Goal: Navigation & Orientation: Find specific page/section

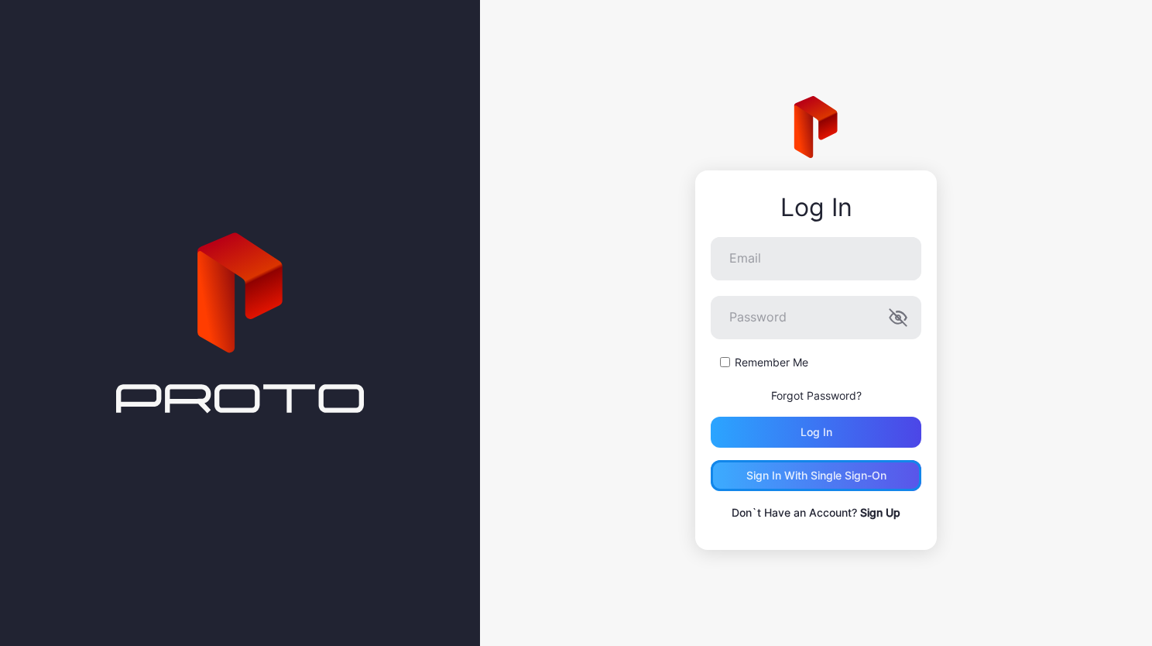
click at [802, 479] on div "Sign in With Single Sign-On" at bounding box center [817, 475] width 140 height 12
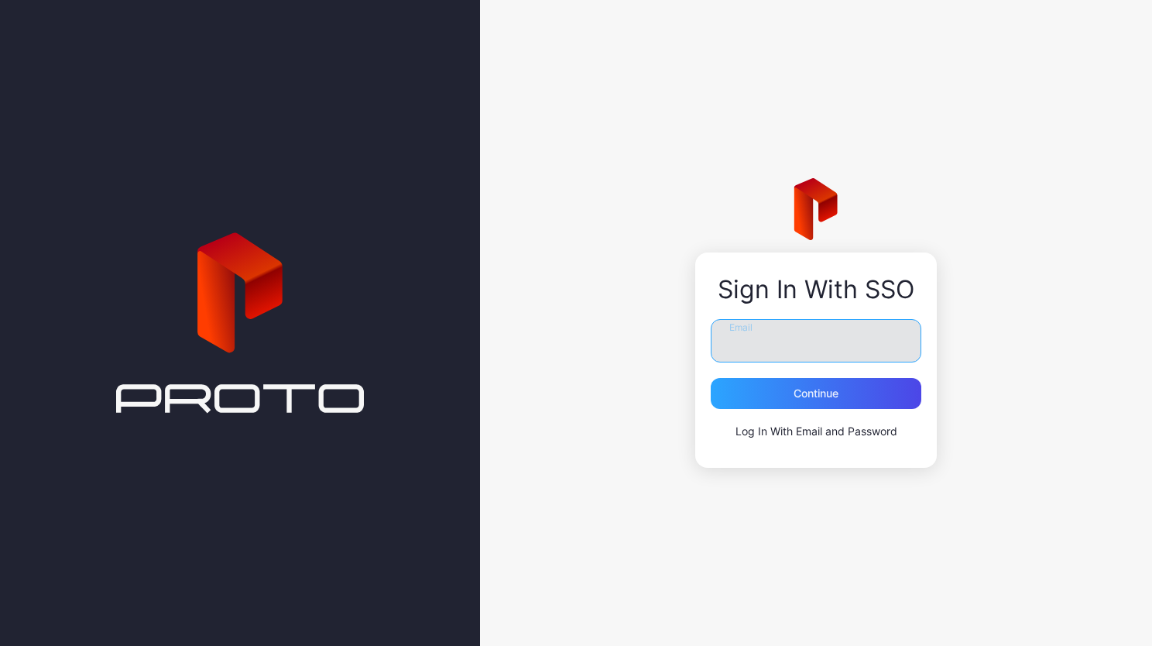
click at [764, 351] on input "Email" at bounding box center [816, 340] width 211 height 43
type input "**********"
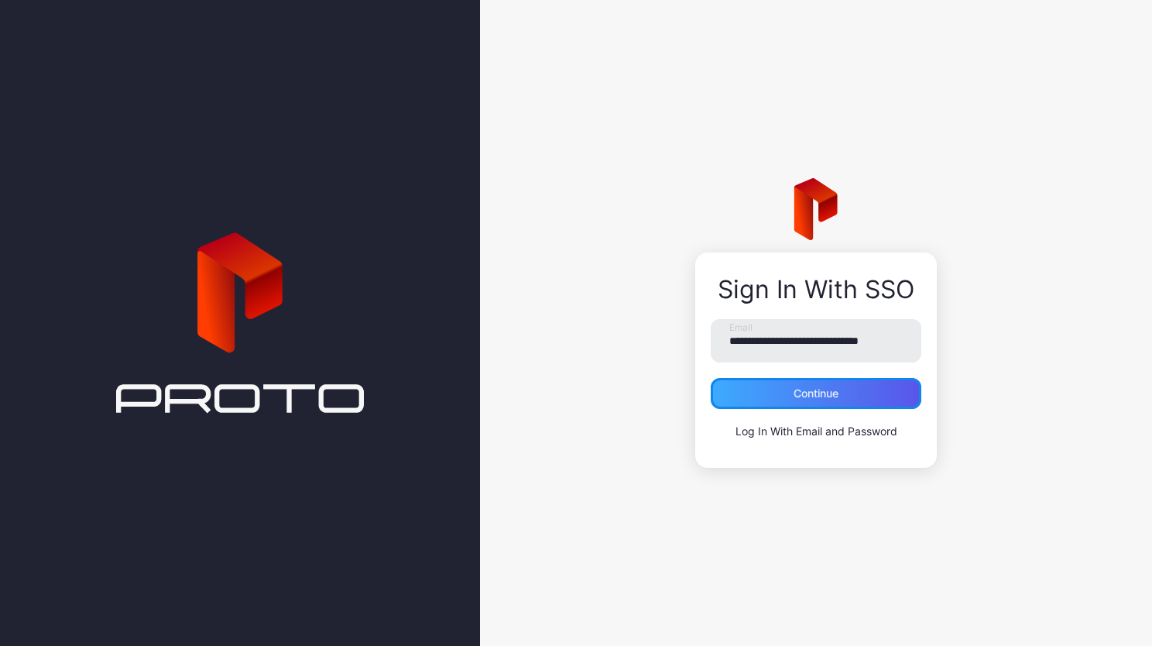
click at [794, 398] on div "Continue" at bounding box center [816, 393] width 45 height 12
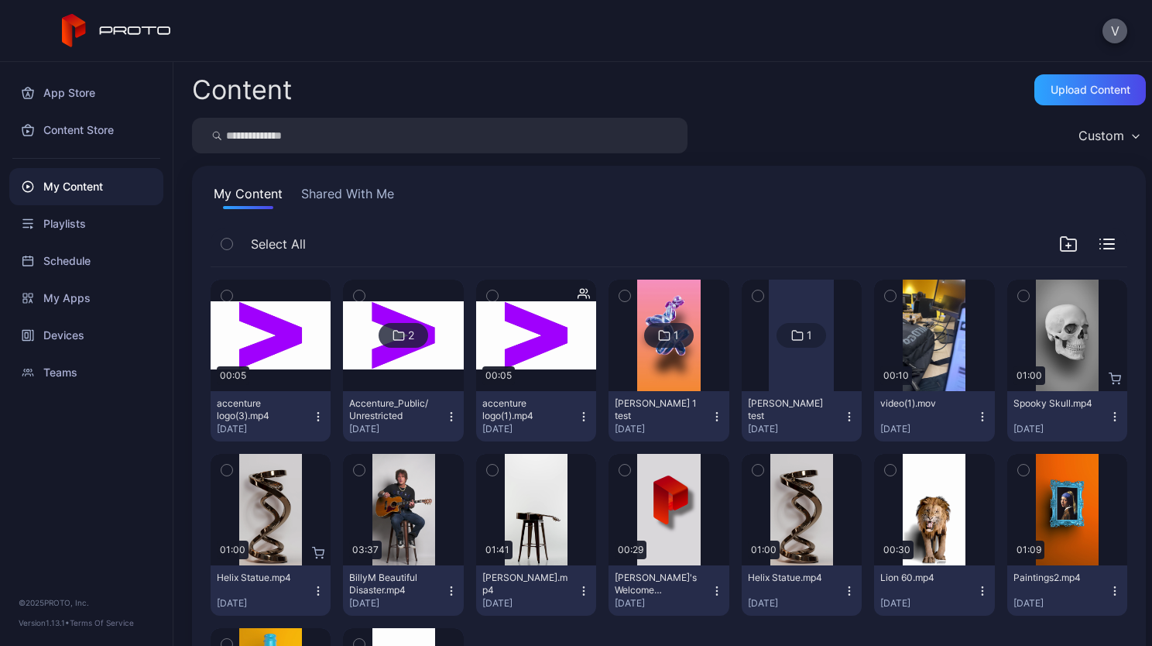
click at [1120, 36] on button "V" at bounding box center [1115, 31] width 25 height 25
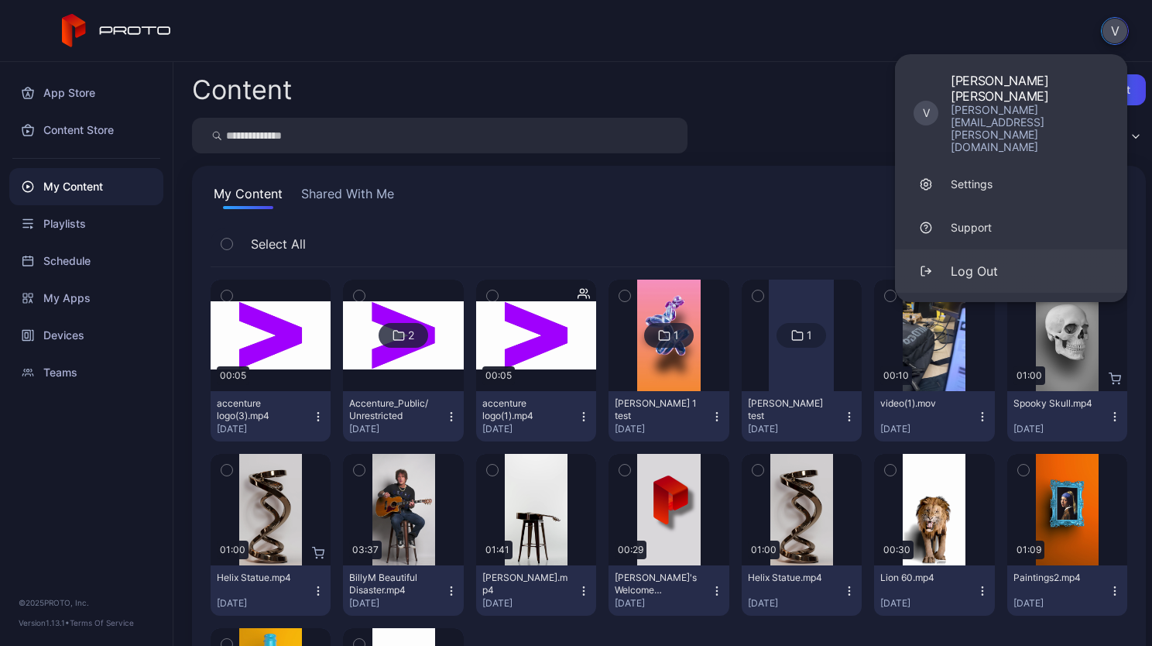
click at [977, 249] on button "Log Out" at bounding box center [1011, 270] width 232 height 43
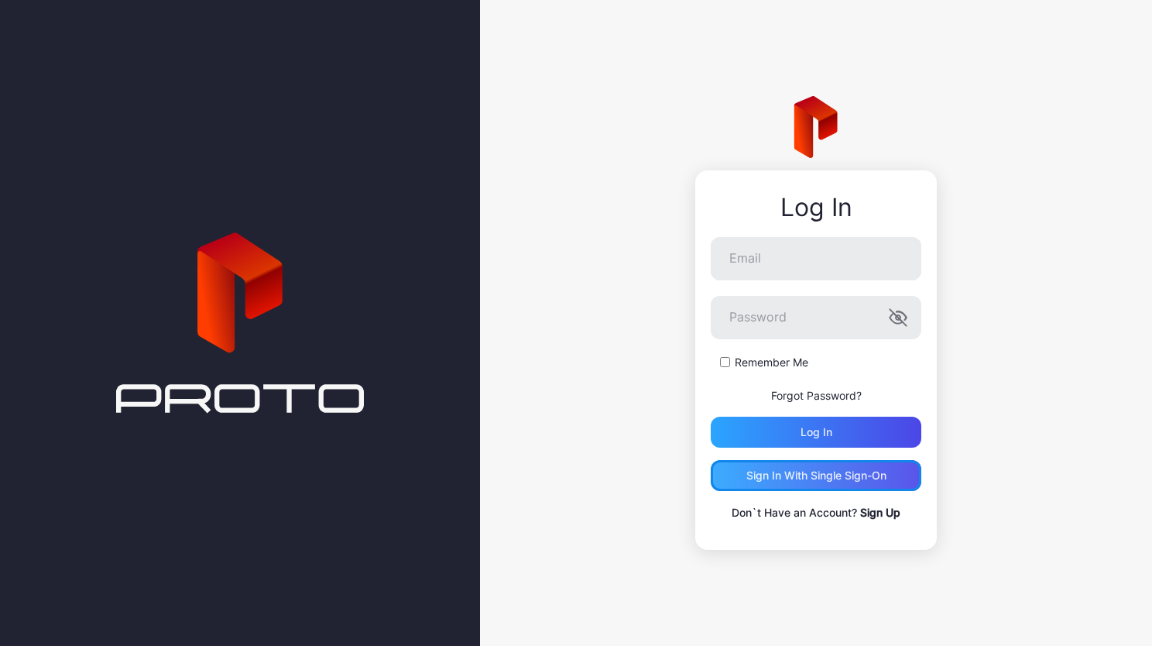
click at [786, 472] on div "Sign in With Single Sign-On" at bounding box center [817, 475] width 140 height 12
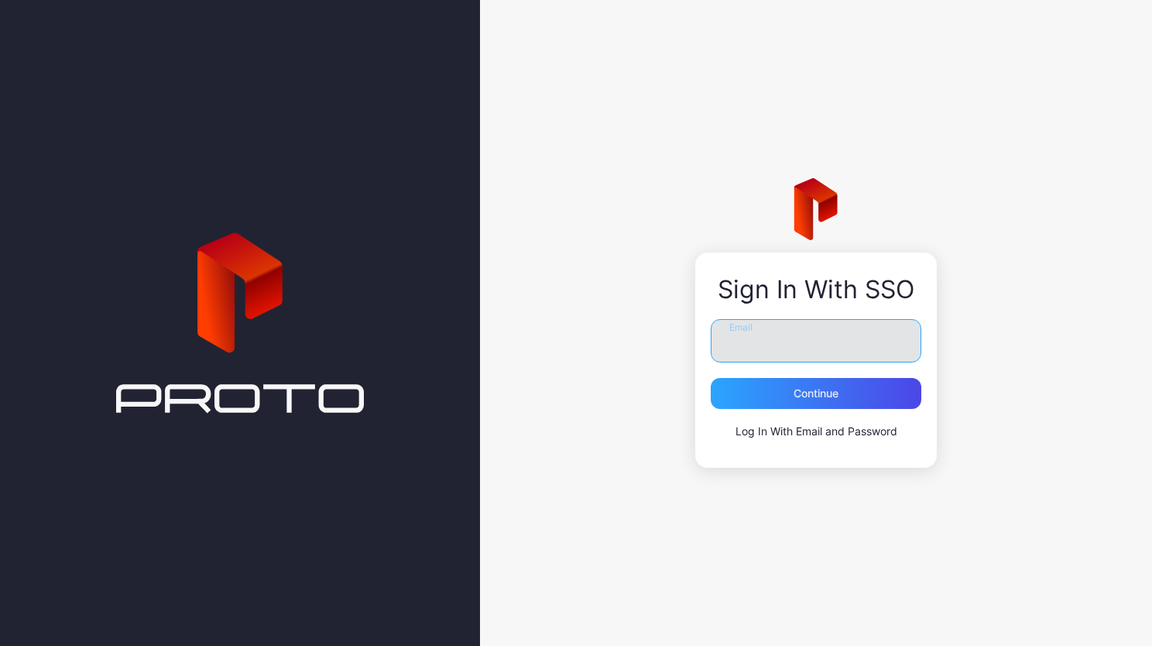
click at [812, 335] on input "Email" at bounding box center [816, 340] width 211 height 43
type input "**********"
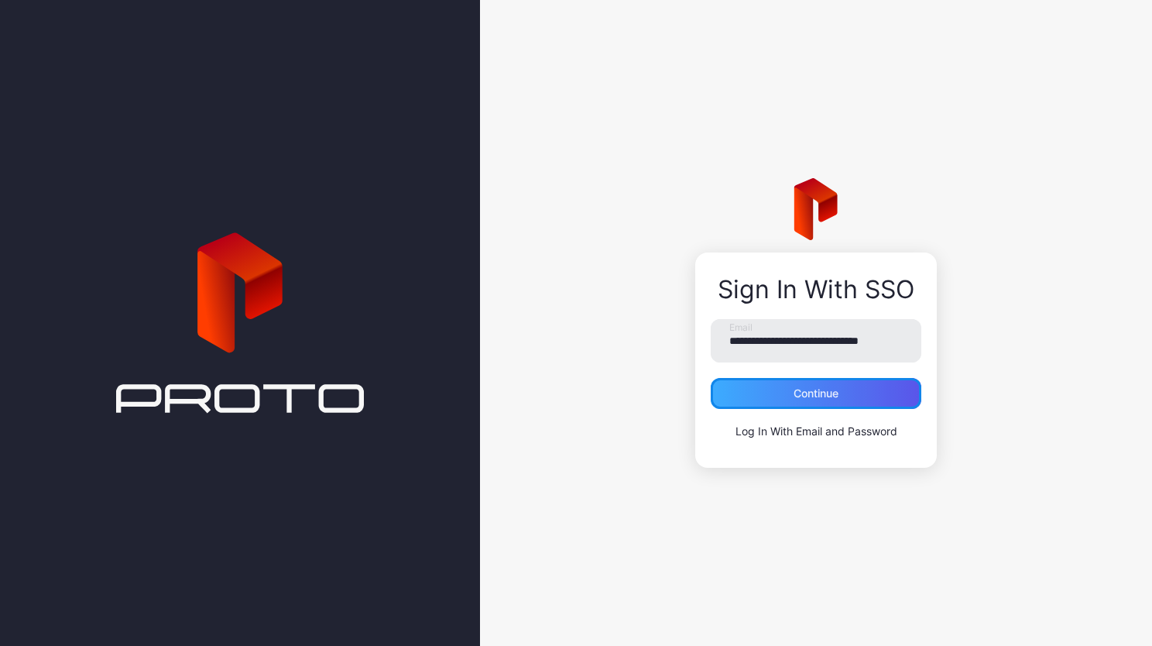
click at [809, 393] on div "Continue" at bounding box center [816, 393] width 45 height 12
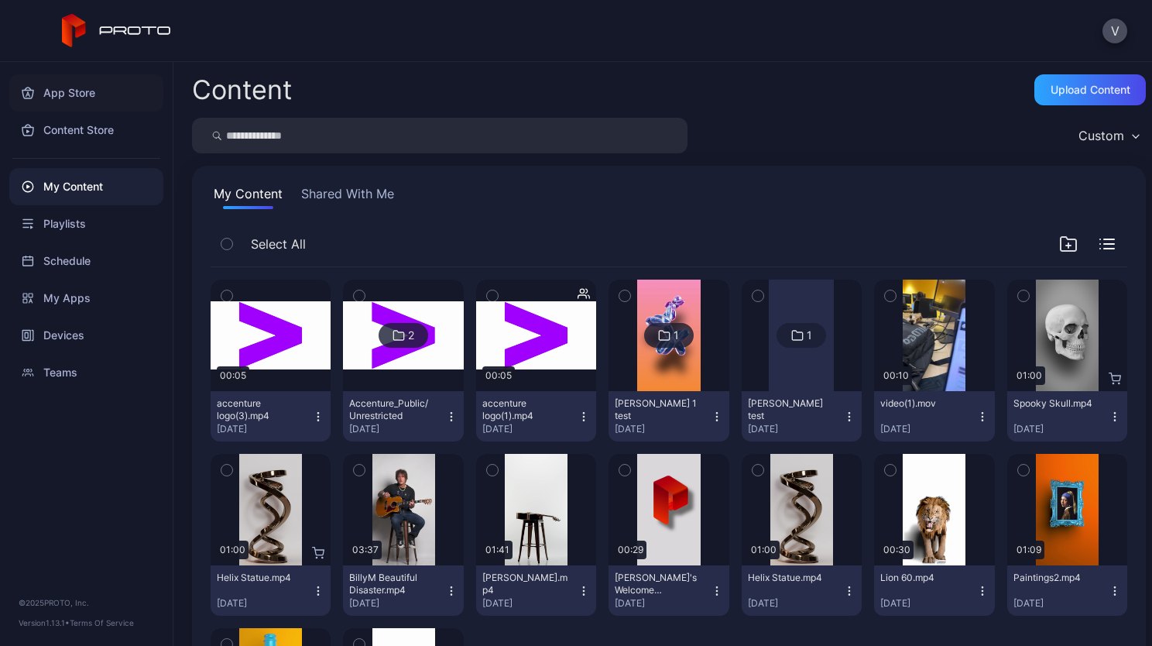
click at [79, 97] on div "App Store" at bounding box center [86, 92] width 154 height 37
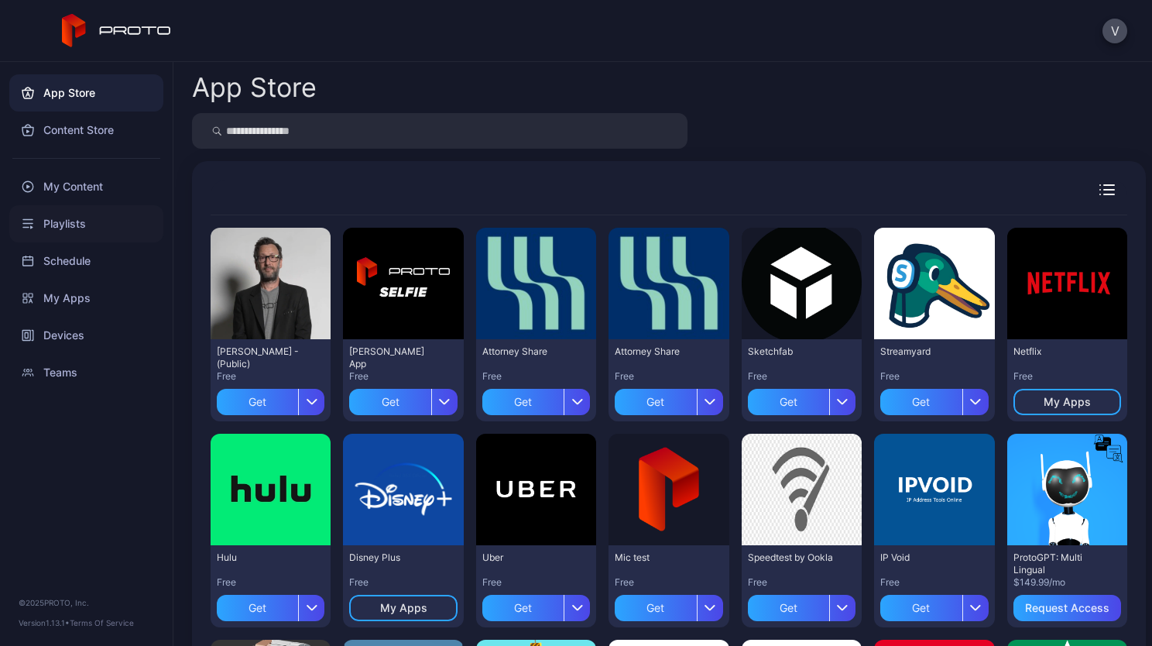
click at [57, 228] on div "Playlists" at bounding box center [86, 223] width 154 height 37
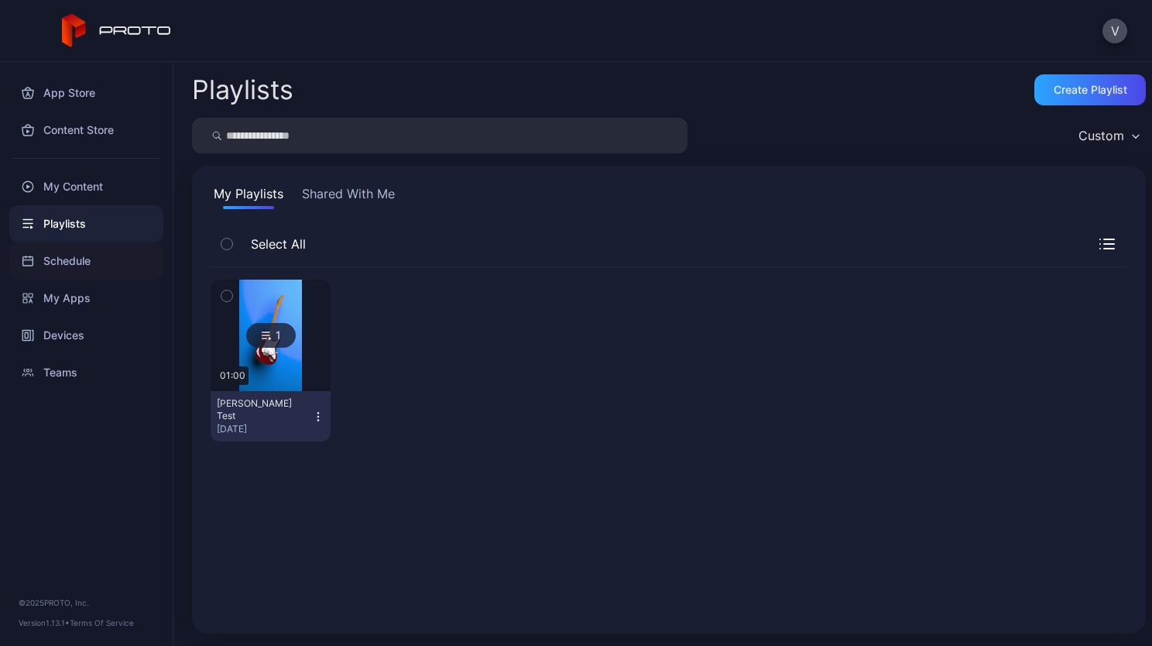
click at [52, 260] on div "Schedule" at bounding box center [86, 260] width 154 height 37
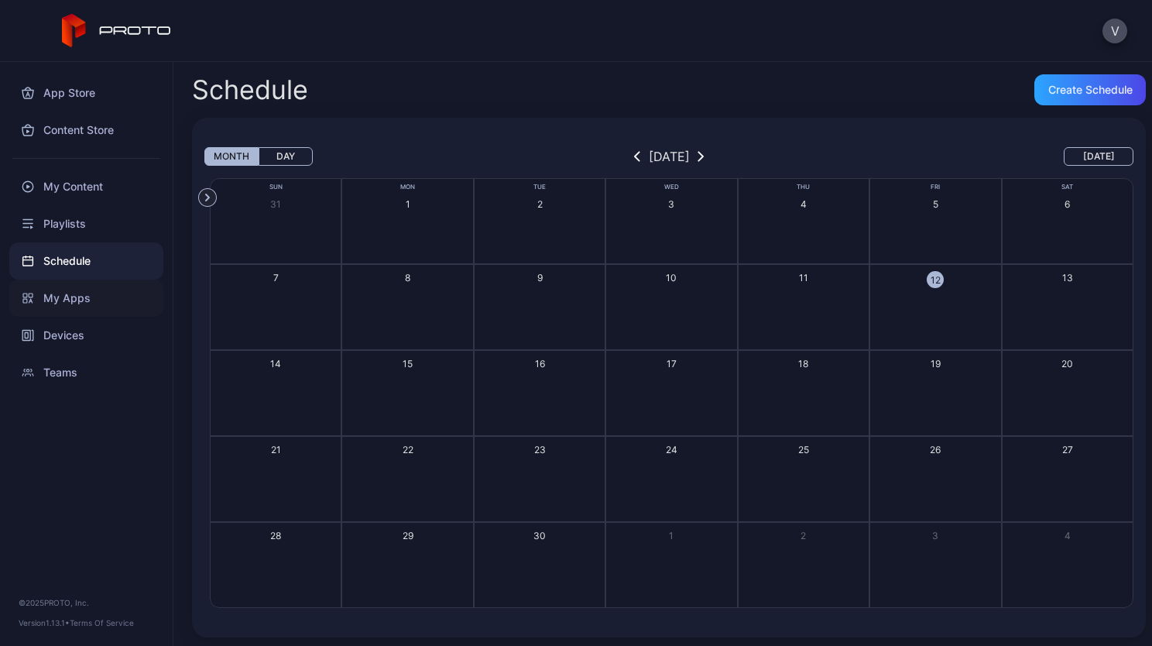
click at [54, 297] on div "My Apps" at bounding box center [86, 298] width 154 height 37
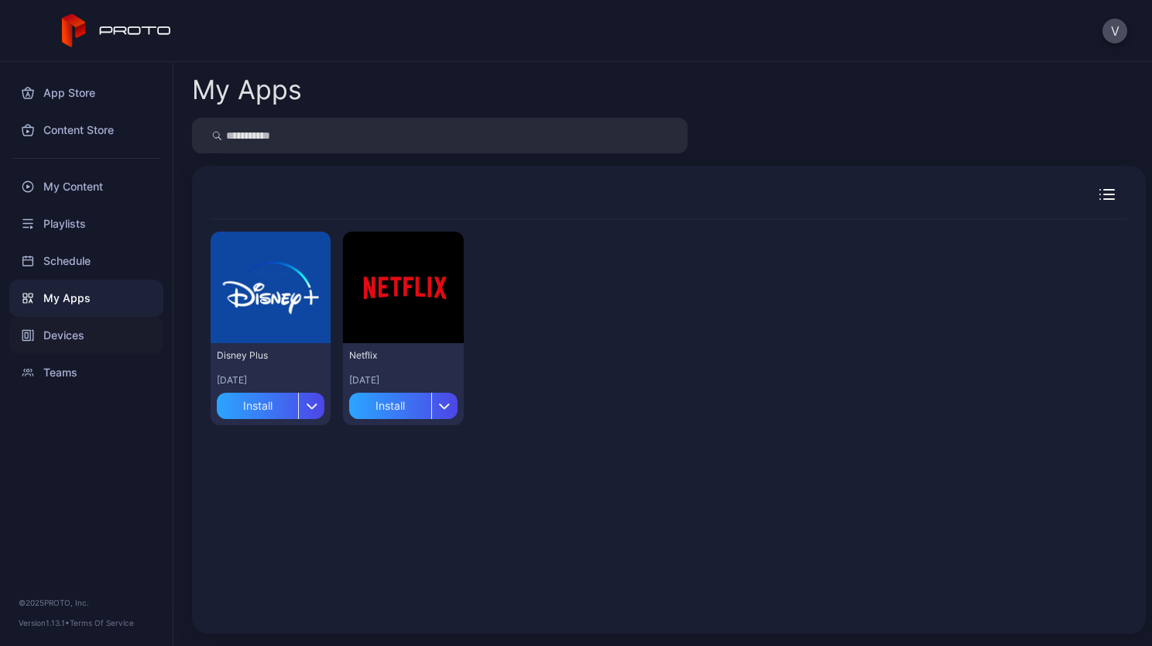
click at [57, 324] on div "Devices" at bounding box center [86, 335] width 154 height 37
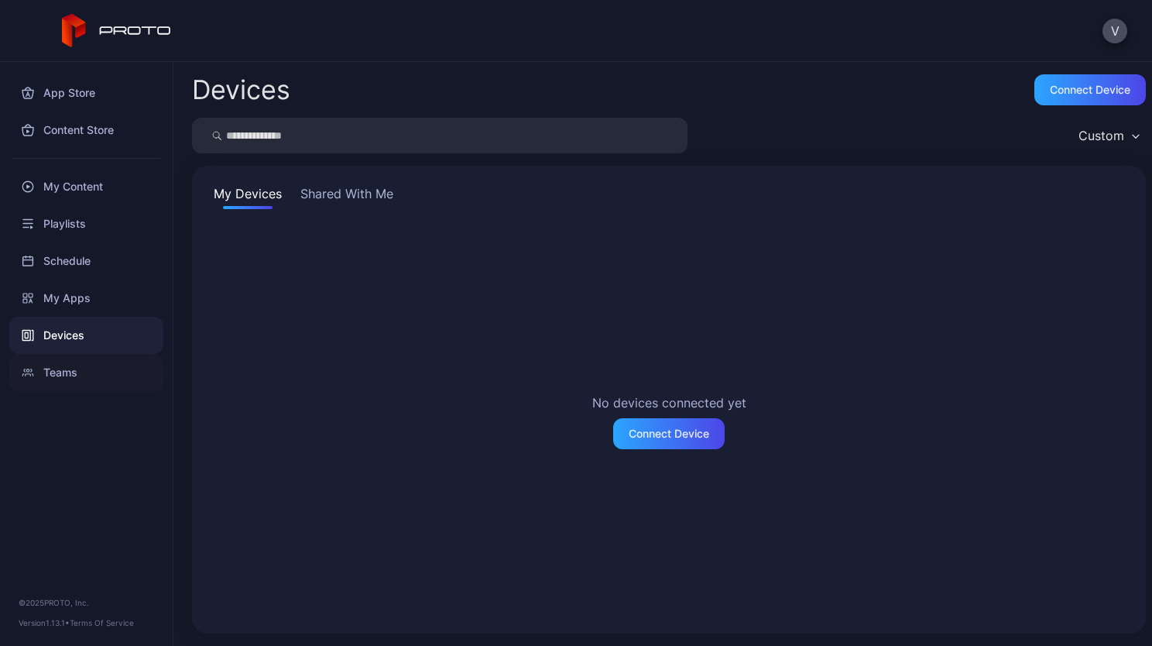
click at [73, 365] on div "Teams" at bounding box center [86, 372] width 154 height 37
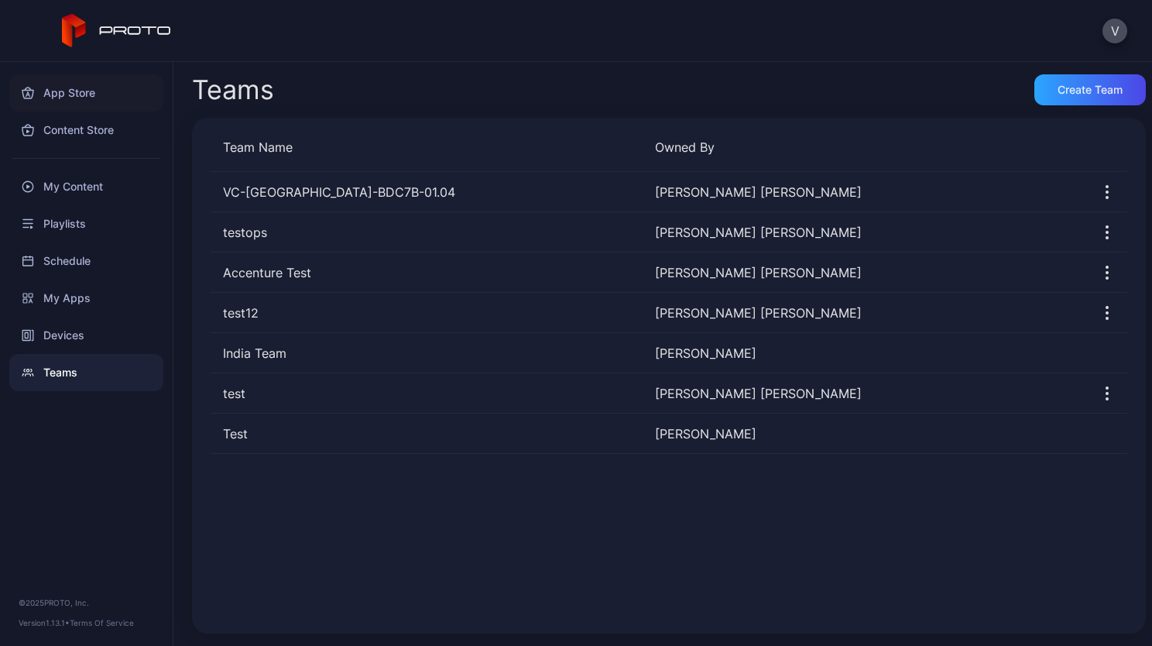
click at [74, 100] on div "App Store" at bounding box center [86, 92] width 154 height 37
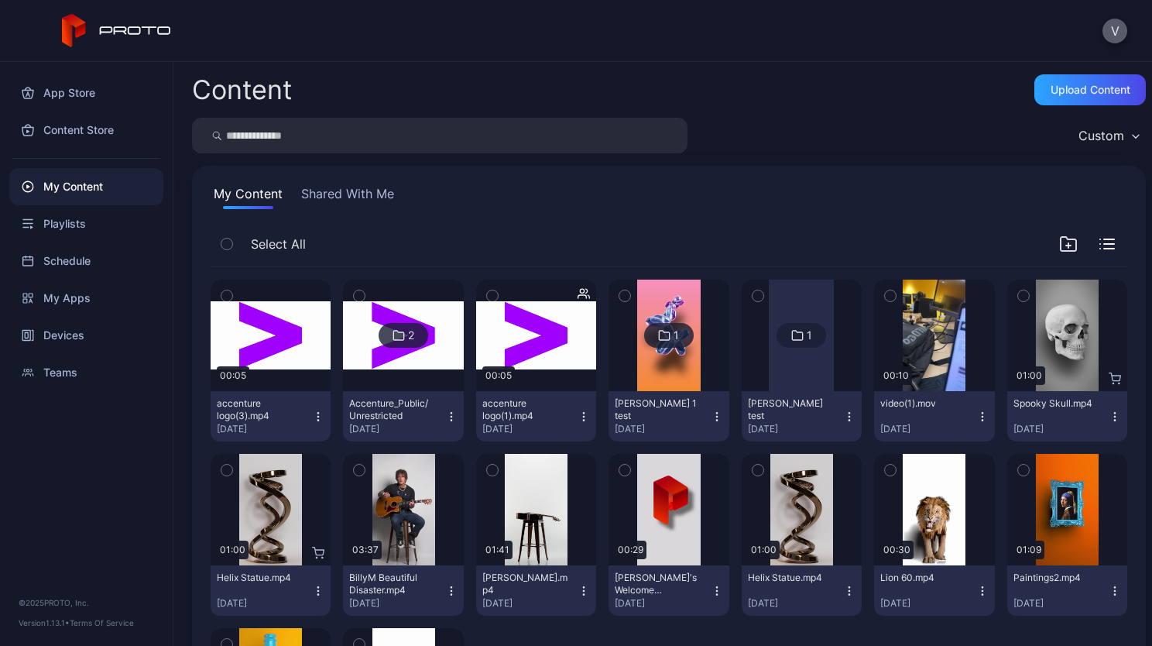
click at [1120, 29] on button "V" at bounding box center [1115, 31] width 25 height 25
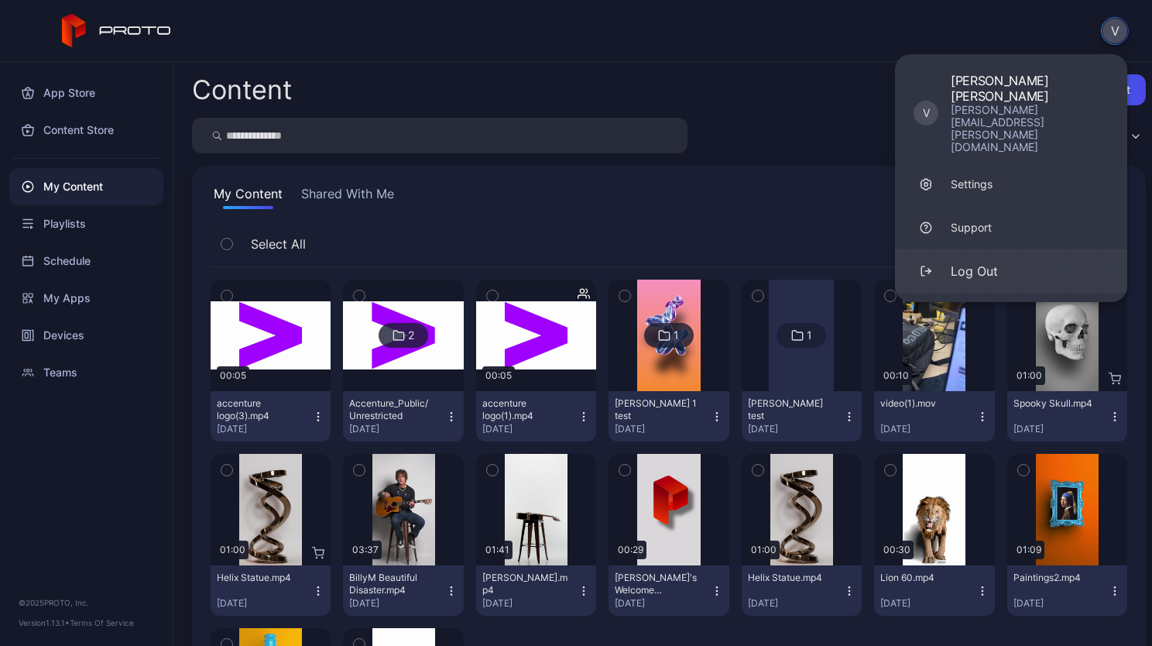
click at [983, 262] on div "Log Out" at bounding box center [974, 271] width 47 height 19
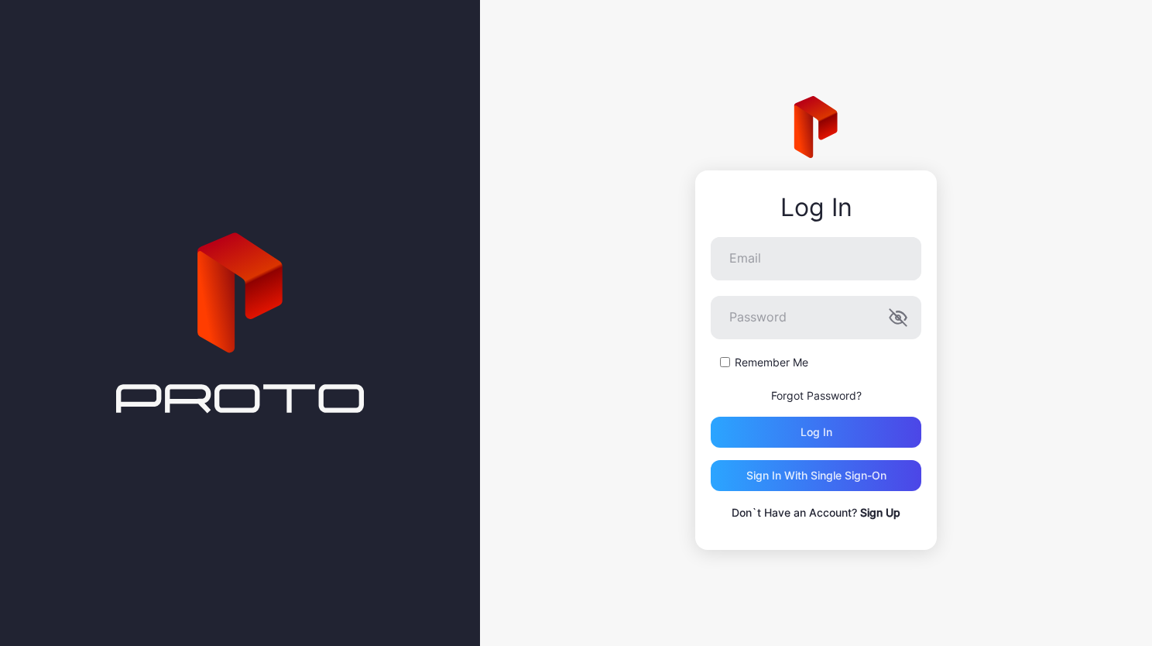
click at [798, 392] on link "Forgot Password?" at bounding box center [816, 395] width 91 height 13
click at [744, 480] on div "Sign in With Single Sign-On" at bounding box center [816, 475] width 211 height 31
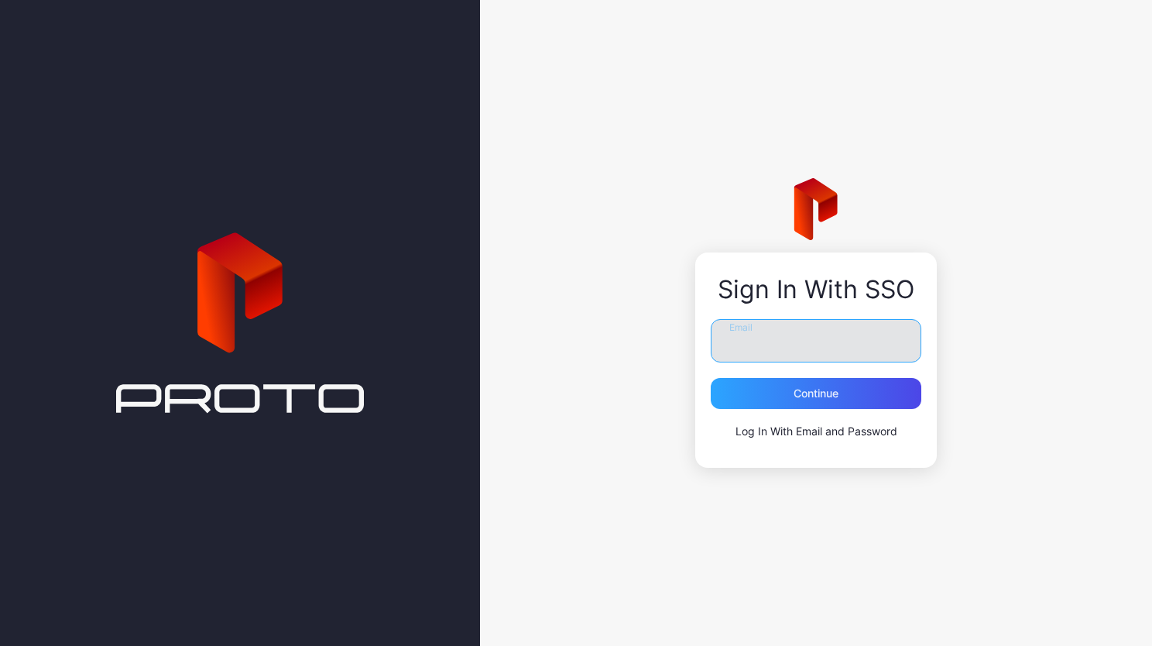
click at [766, 345] on input "Email" at bounding box center [816, 340] width 211 height 43
type input "**********"
